Goal: Task Accomplishment & Management: Use online tool/utility

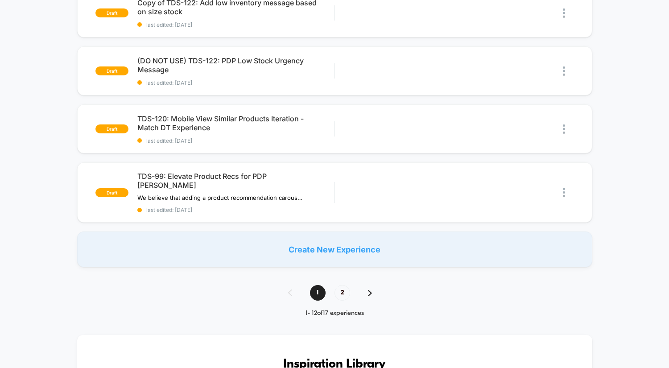
scroll to position [574, 0]
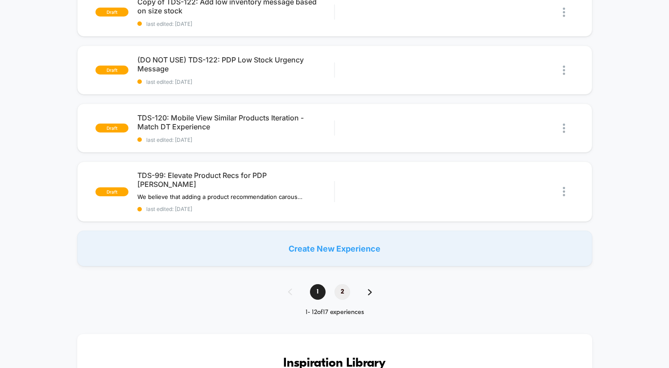
click at [342, 284] on span "2" at bounding box center [343, 292] width 16 height 16
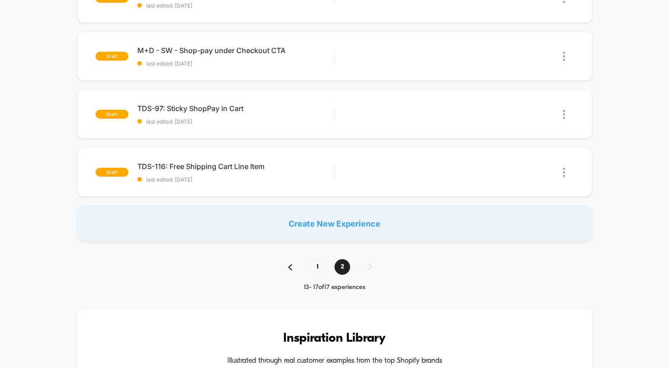
scroll to position [182, 0]
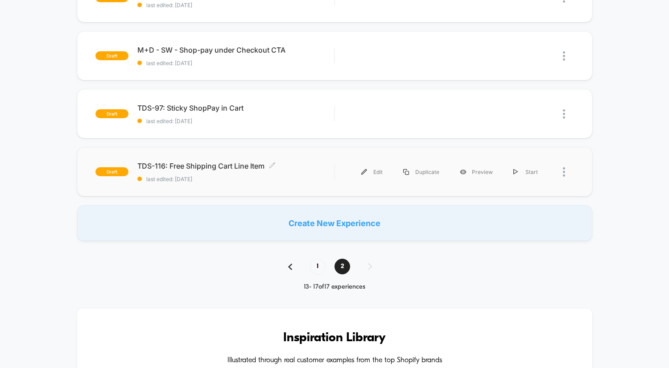
click at [218, 171] on div "TDS-116: Free Shipping Cart Line Item Click to edit experience details Click to…" at bounding box center [235, 171] width 197 height 21
